Goal: Information Seeking & Learning: Find specific fact

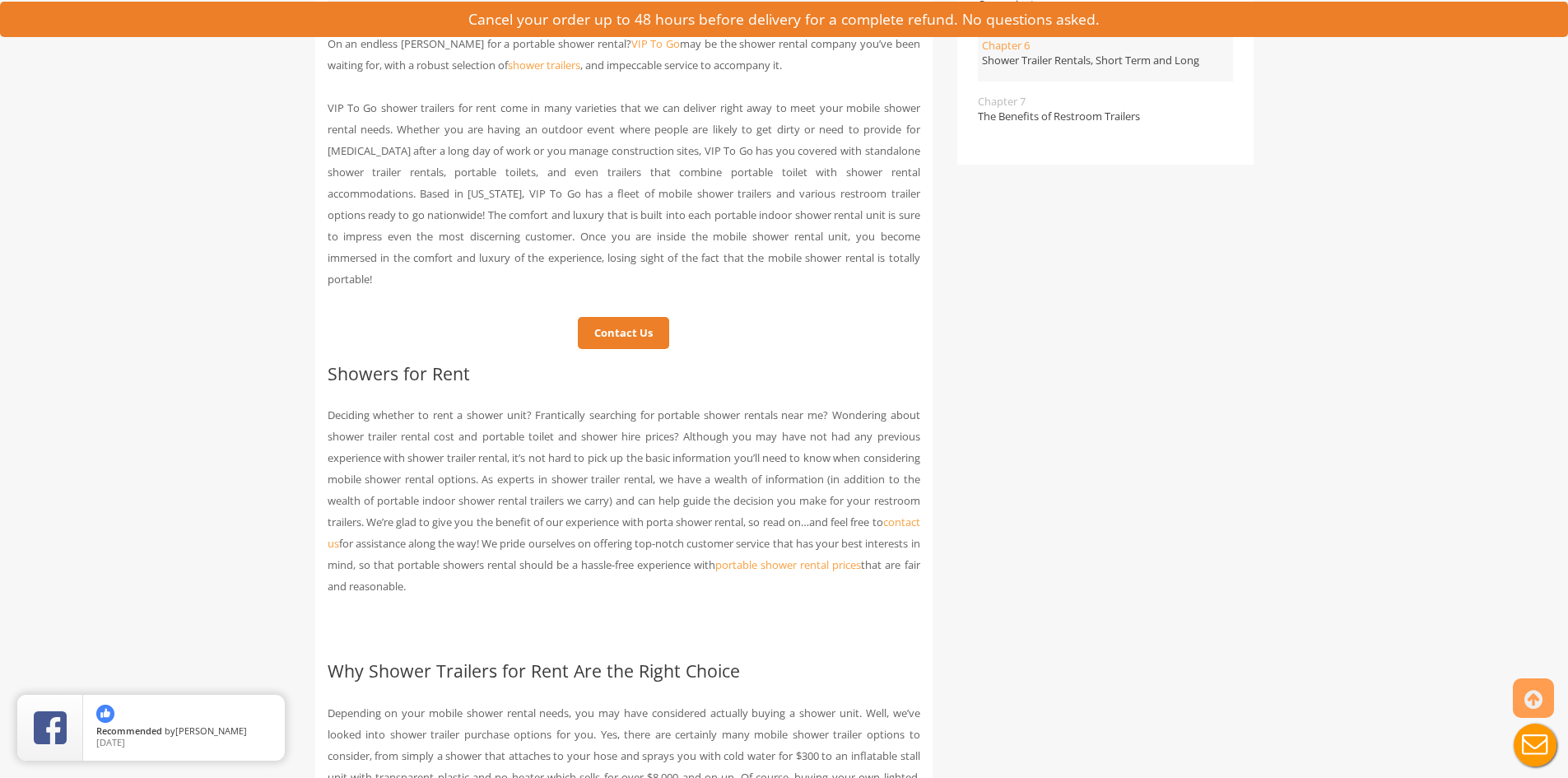
scroll to position [741, 0]
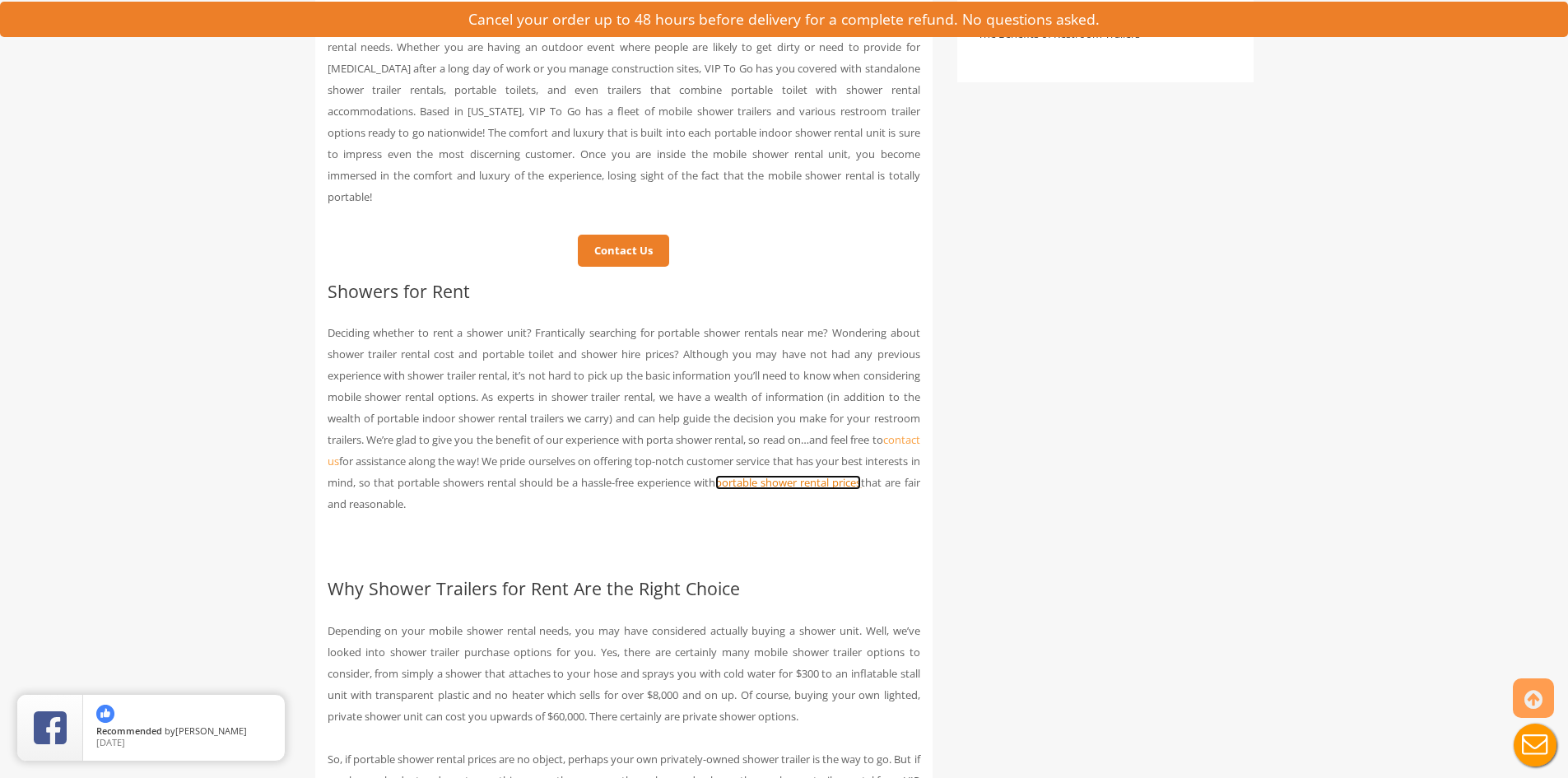
click at [715, 490] on link "portable shower rental prices" at bounding box center [788, 483] width 145 height 15
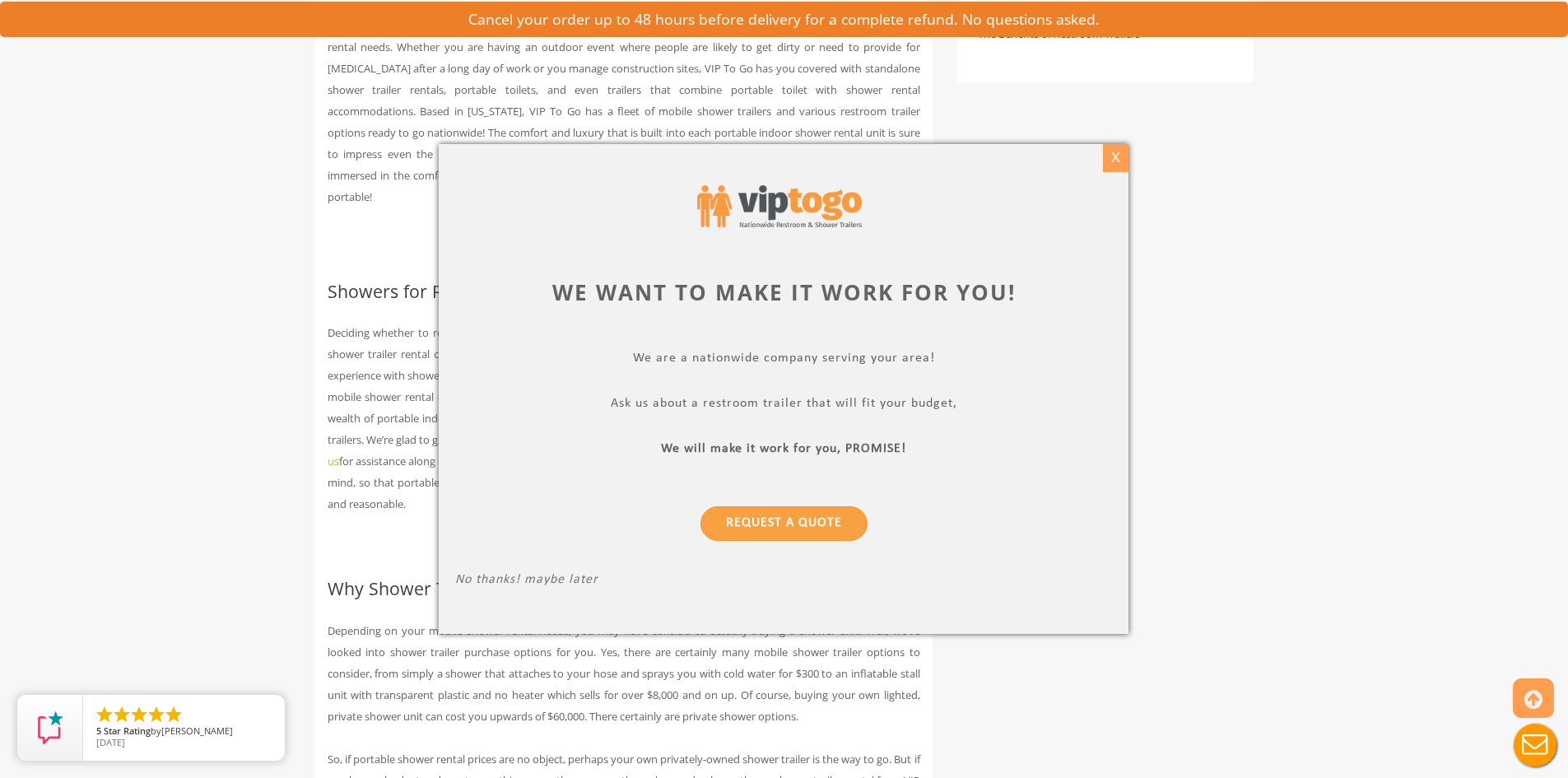
drag, startPoint x: 1120, startPoint y: 155, endPoint x: 1103, endPoint y: 144, distance: 20.2
click at [1119, 155] on div "X" at bounding box center [1116, 158] width 26 height 28
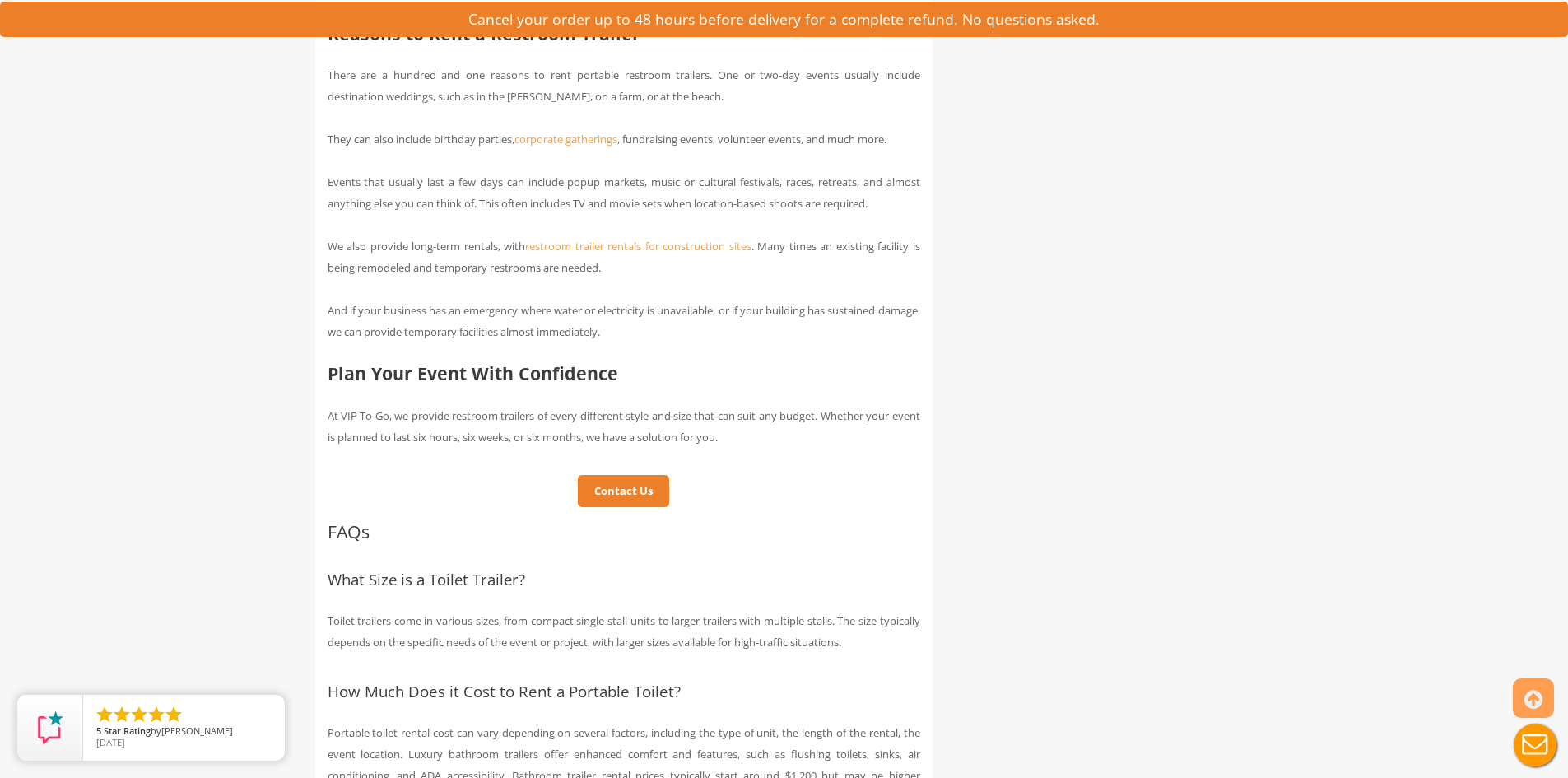
scroll to position [6340, 0]
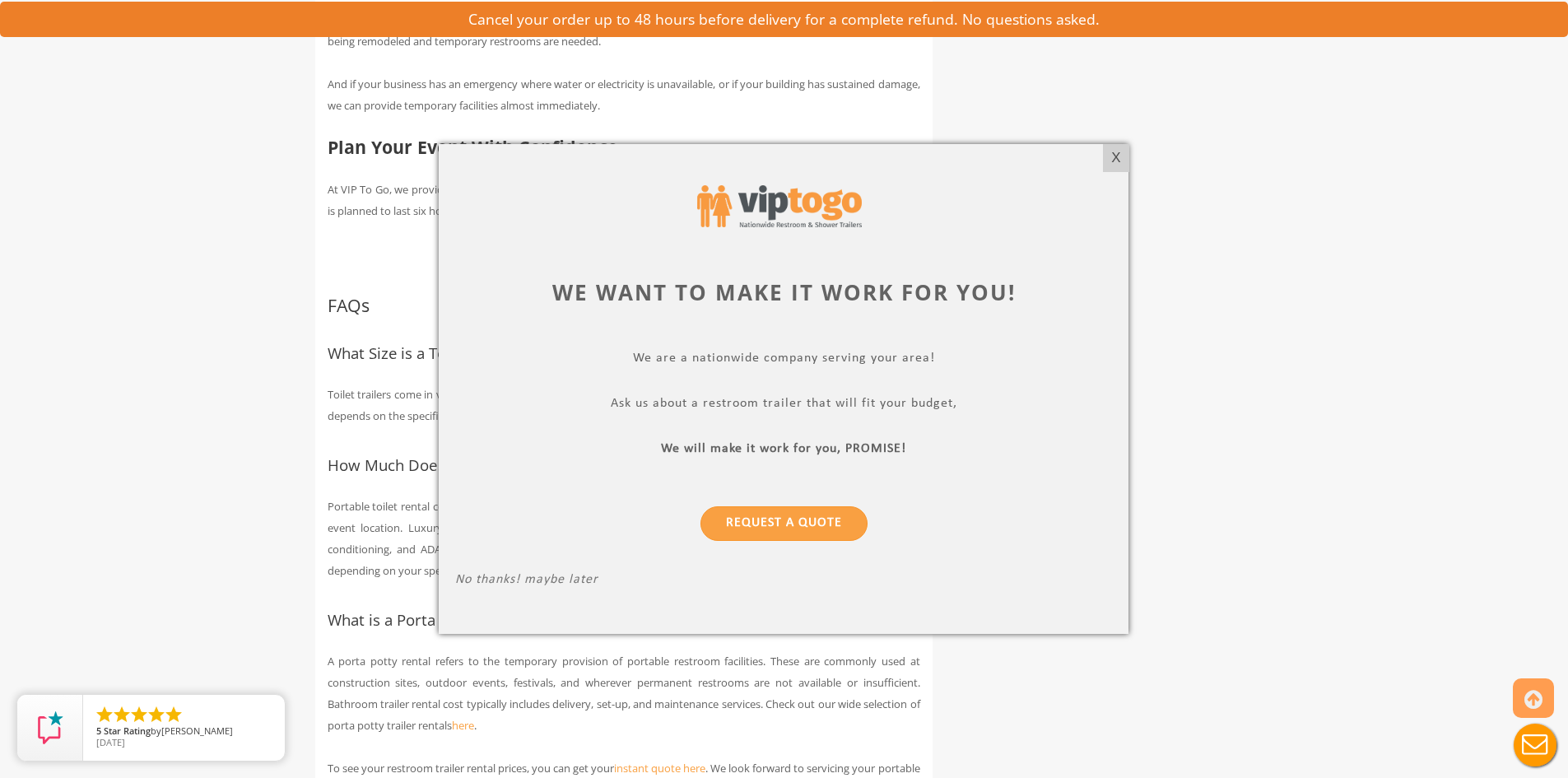
drag, startPoint x: 1111, startPoint y: 158, endPoint x: 1042, endPoint y: 130, distance: 74.5
click at [1112, 159] on div "X" at bounding box center [1116, 158] width 26 height 28
